Goal: Book appointment/travel/reservation

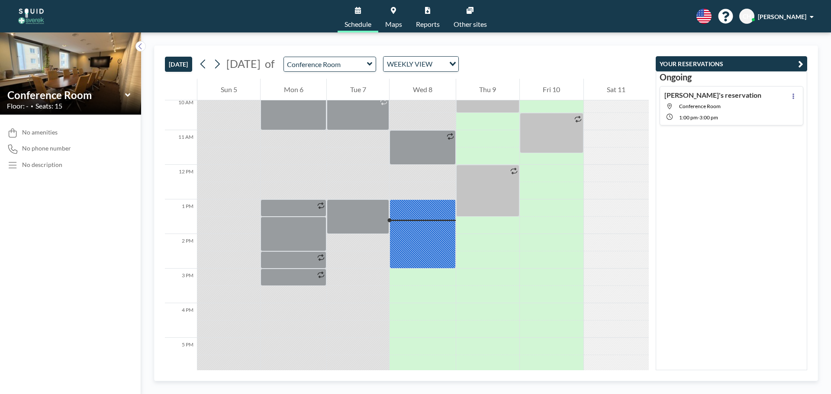
scroll to position [389, 0]
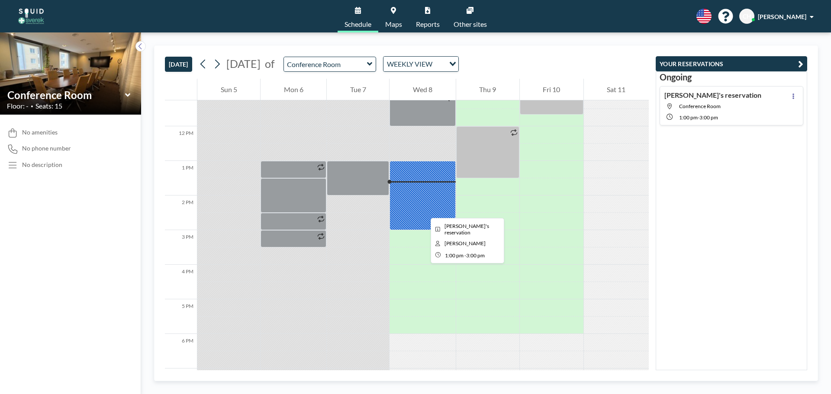
drag, startPoint x: 424, startPoint y: 196, endPoint x: 424, endPoint y: 211, distance: 15.2
click at [424, 211] on div at bounding box center [422, 195] width 66 height 69
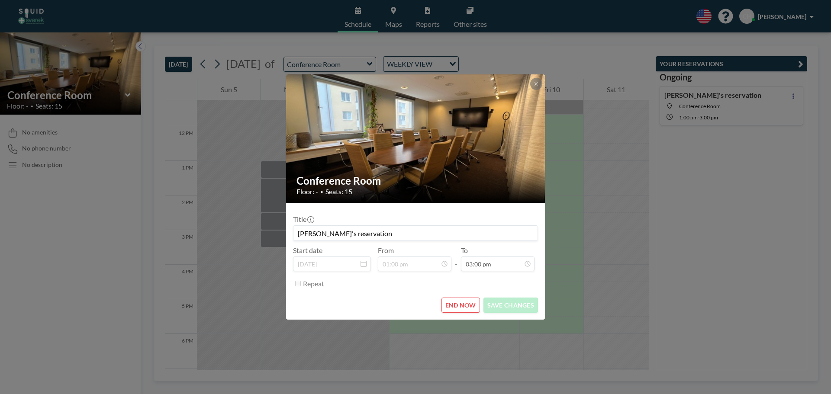
scroll to position [462, 0]
click at [466, 305] on button "END NOW" at bounding box center [460, 305] width 39 height 15
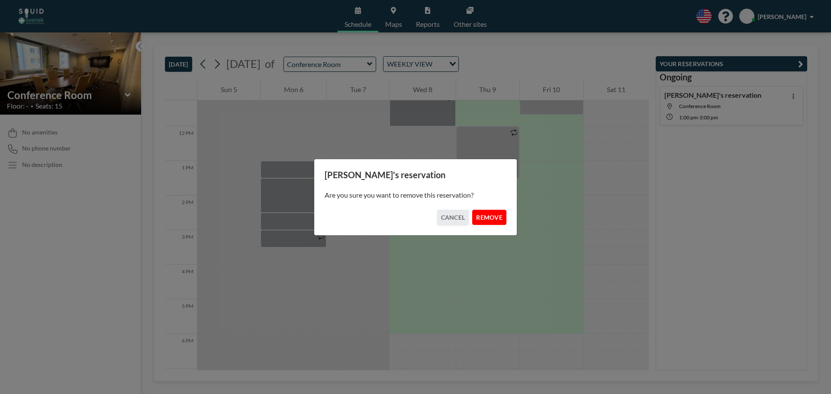
click at [488, 216] on button "REMOVE" at bounding box center [489, 217] width 34 height 15
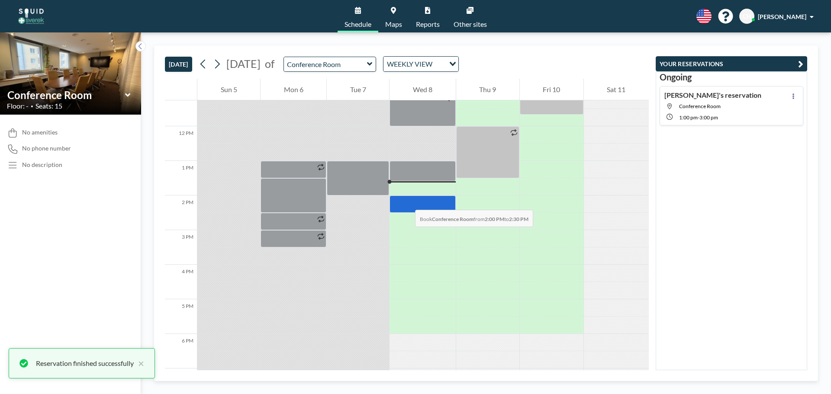
click at [406, 201] on div at bounding box center [422, 204] width 66 height 17
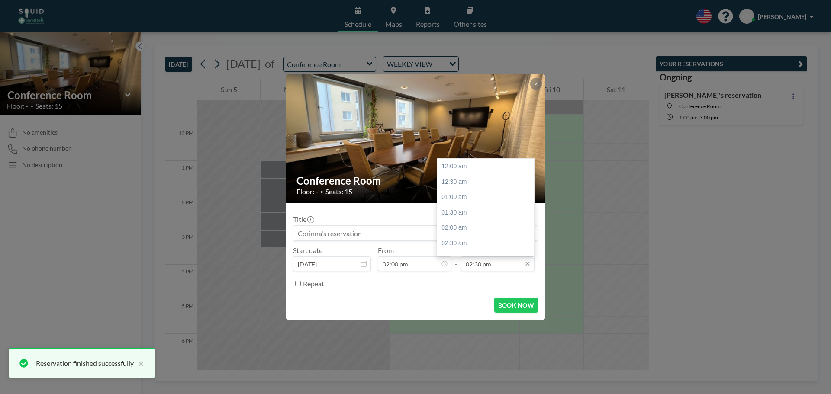
scroll to position [447, 0]
click at [480, 266] on input "02:30 pm" at bounding box center [498, 264] width 74 height 15
click at [468, 216] on div "04:00 pm" at bounding box center [487, 213] width 101 height 16
type input "04:00 pm"
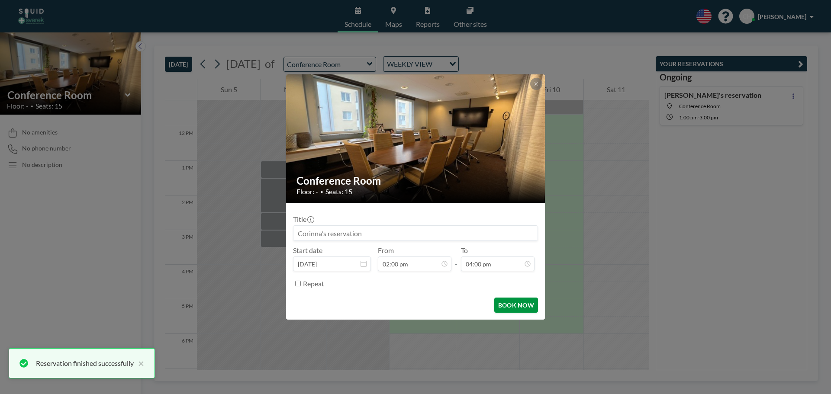
scroll to position [493, 0]
click at [505, 309] on button "BOOK NOW" at bounding box center [516, 305] width 44 height 15
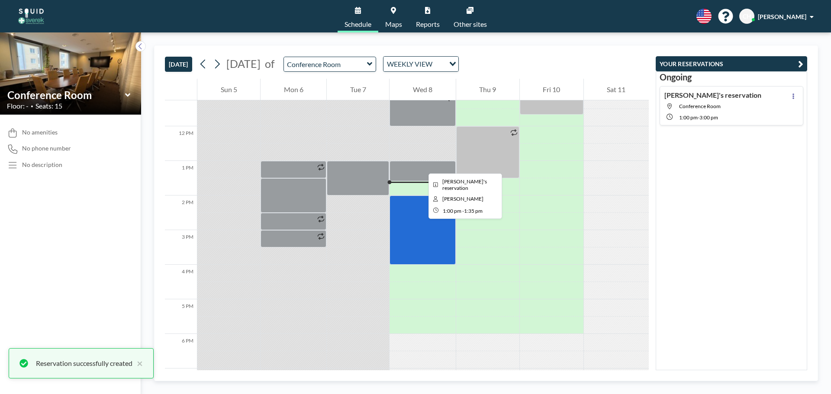
click at [422, 166] on div at bounding box center [422, 171] width 66 height 20
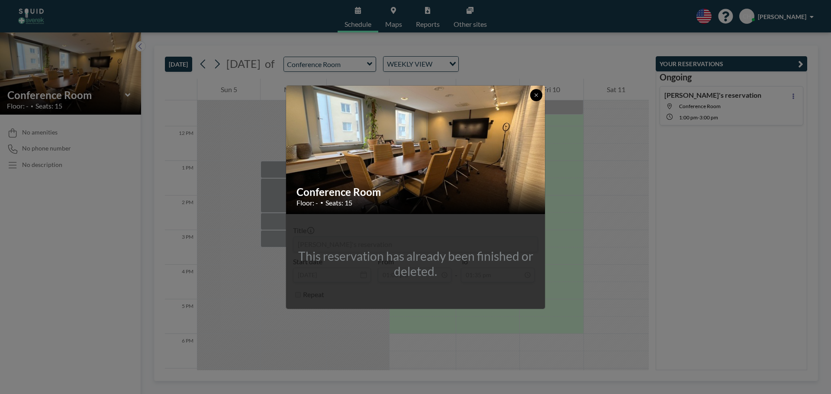
click at [536, 93] on icon at bounding box center [536, 95] width 5 height 5
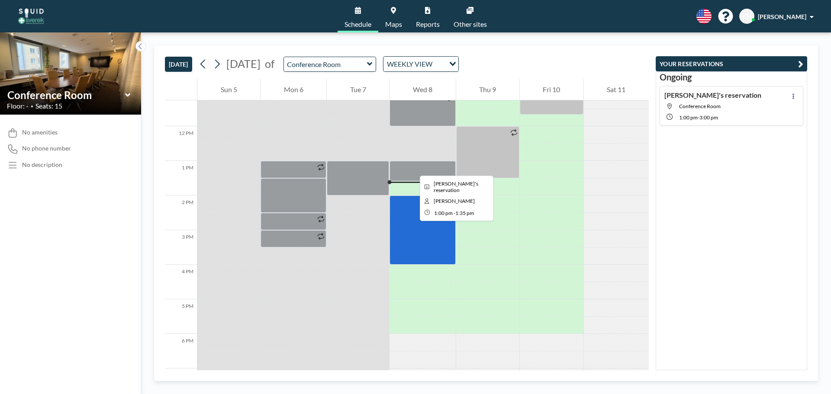
click at [413, 168] on div at bounding box center [422, 171] width 66 height 20
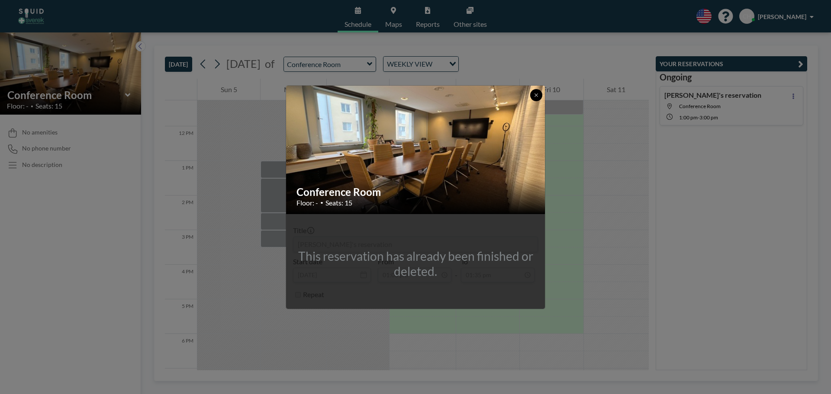
click at [531, 94] on button at bounding box center [536, 95] width 12 height 12
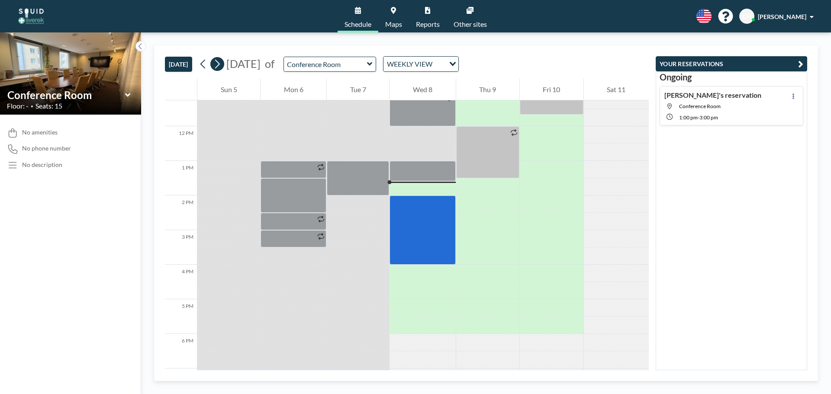
click at [219, 63] on icon at bounding box center [217, 64] width 5 height 9
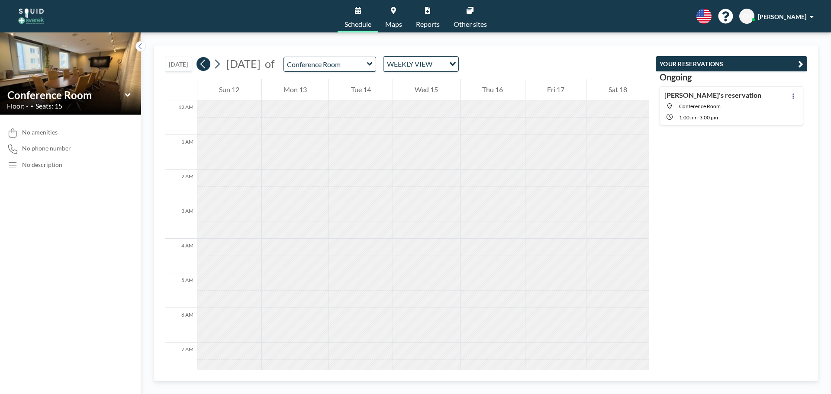
click at [207, 64] on icon at bounding box center [203, 64] width 8 height 13
